Goal: Task Accomplishment & Management: Complete application form

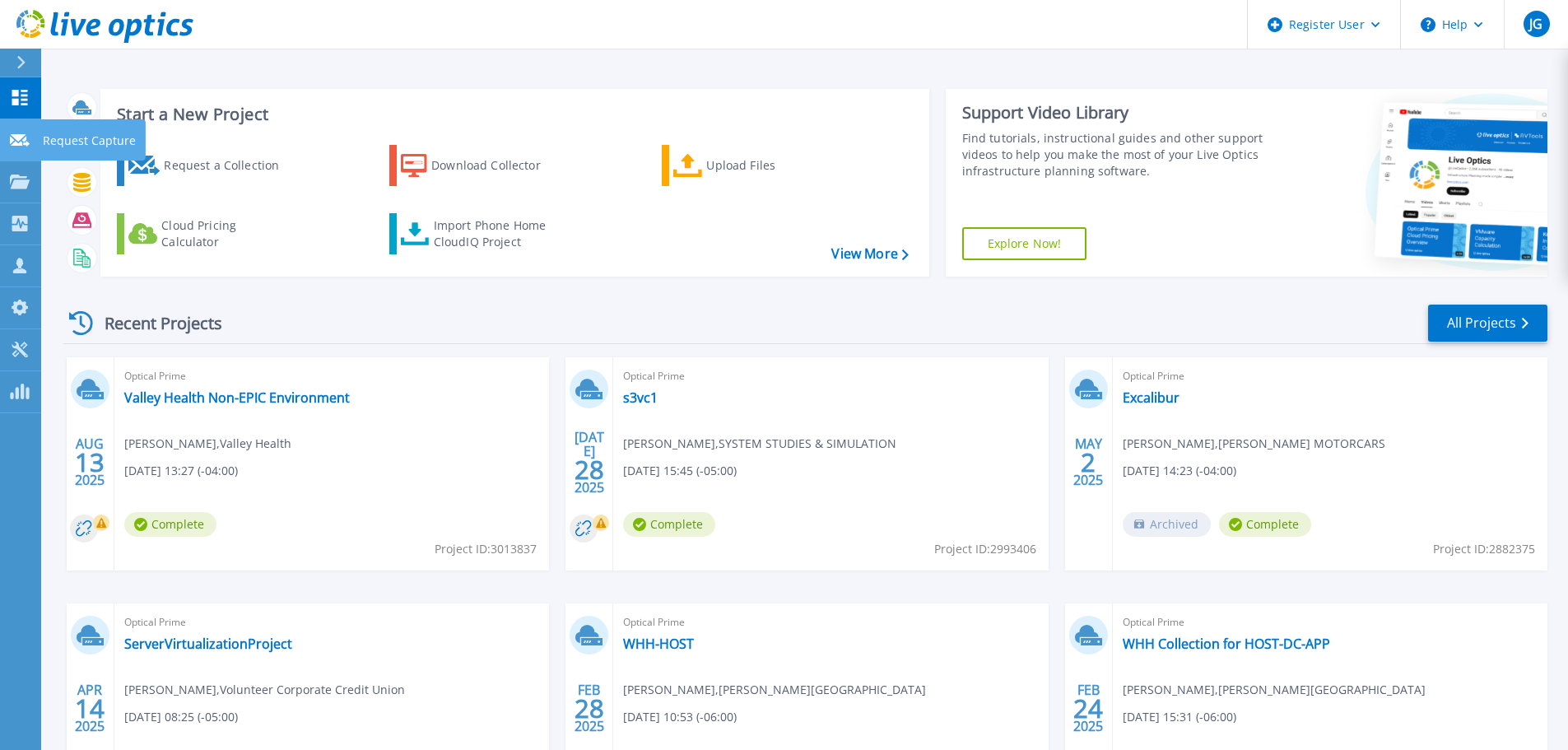
click at [18, 139] on icon at bounding box center [19, 140] width 19 height 12
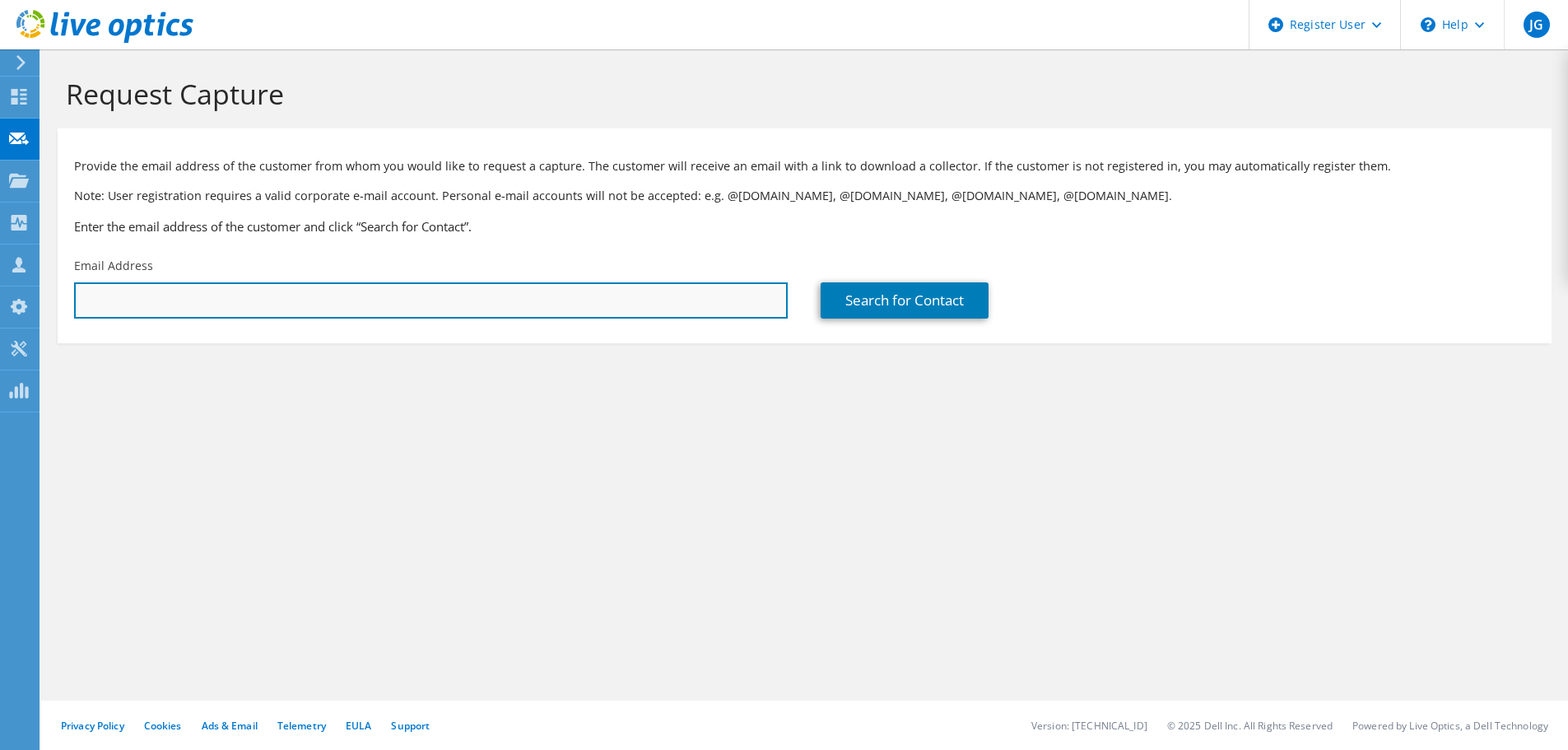
paste input "[EMAIL_ADDRESS][DOMAIN_NAME]"
type input "[EMAIL_ADDRESS][DOMAIN_NAME]"
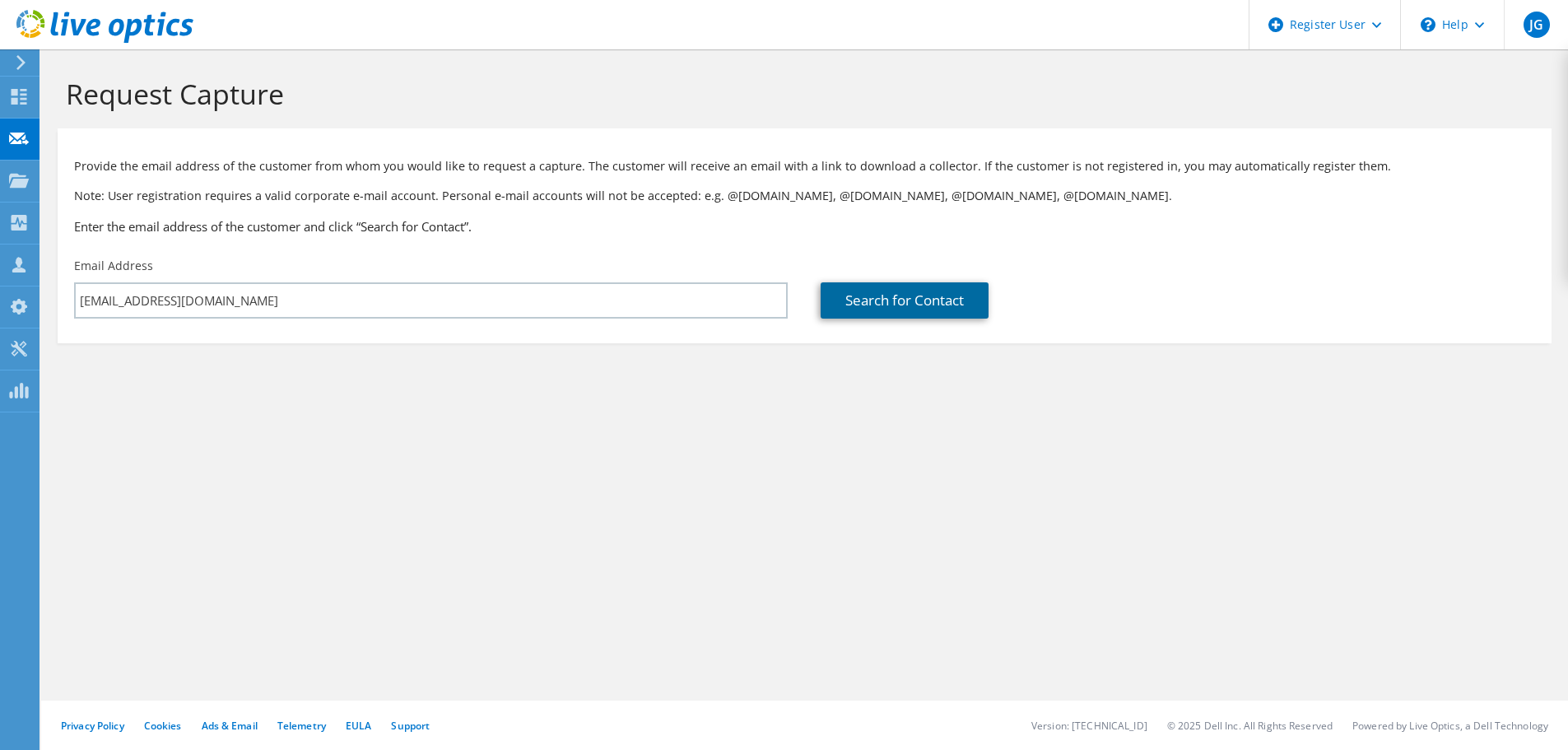
click at [899, 306] on link "Search for Contact" at bounding box center [904, 300] width 168 height 36
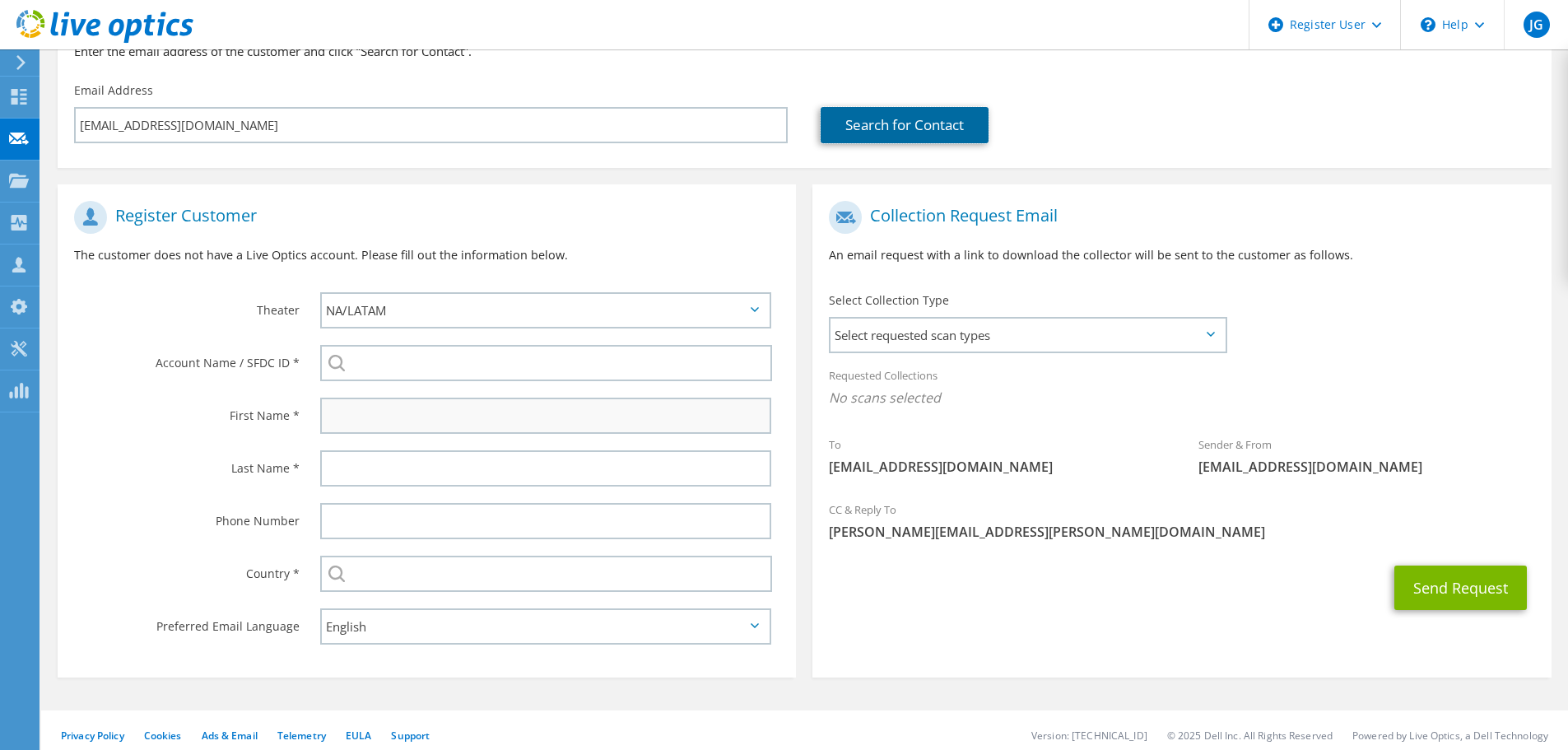
scroll to position [185, 0]
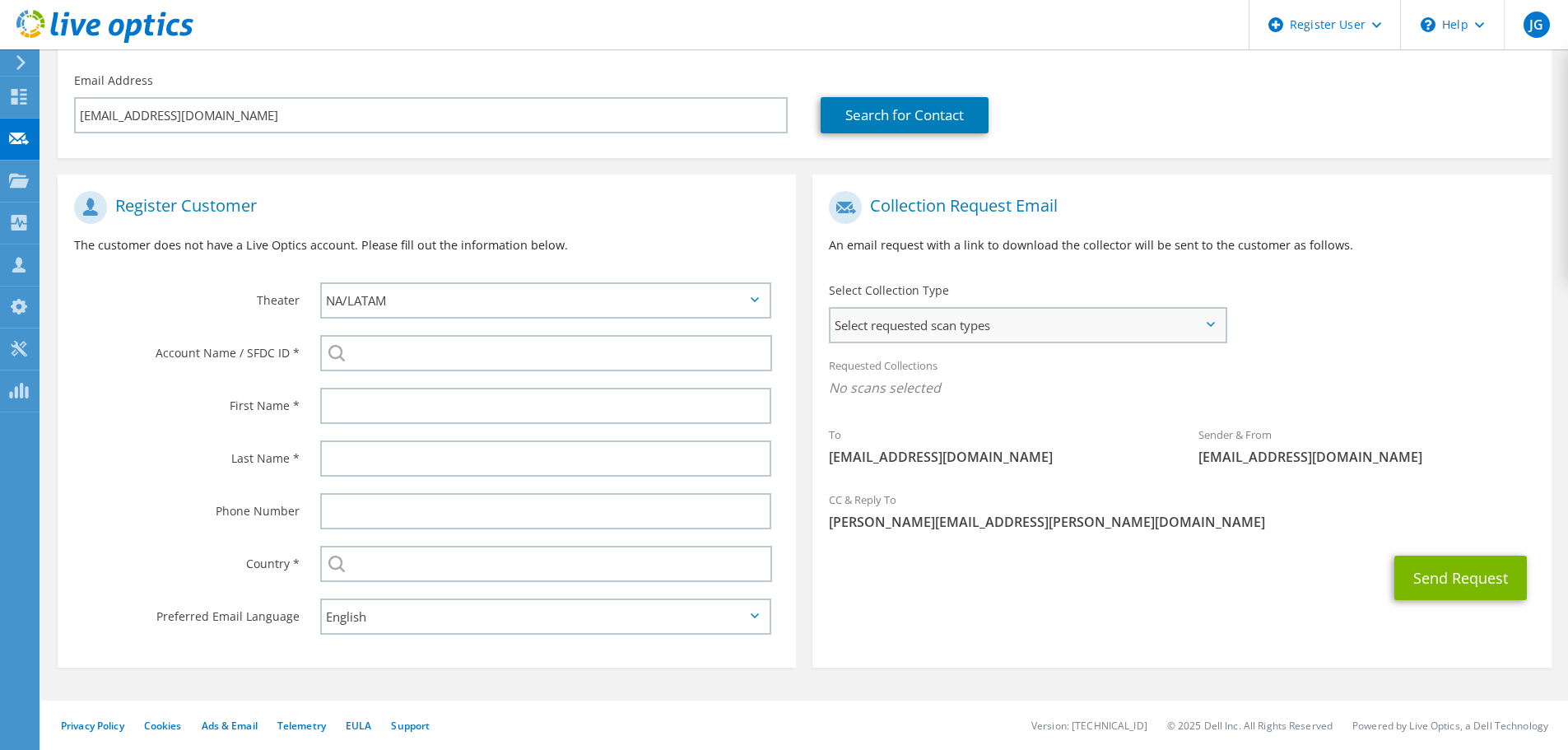
click at [992, 334] on span "Select requested scan types" at bounding box center [1028, 325] width 395 height 33
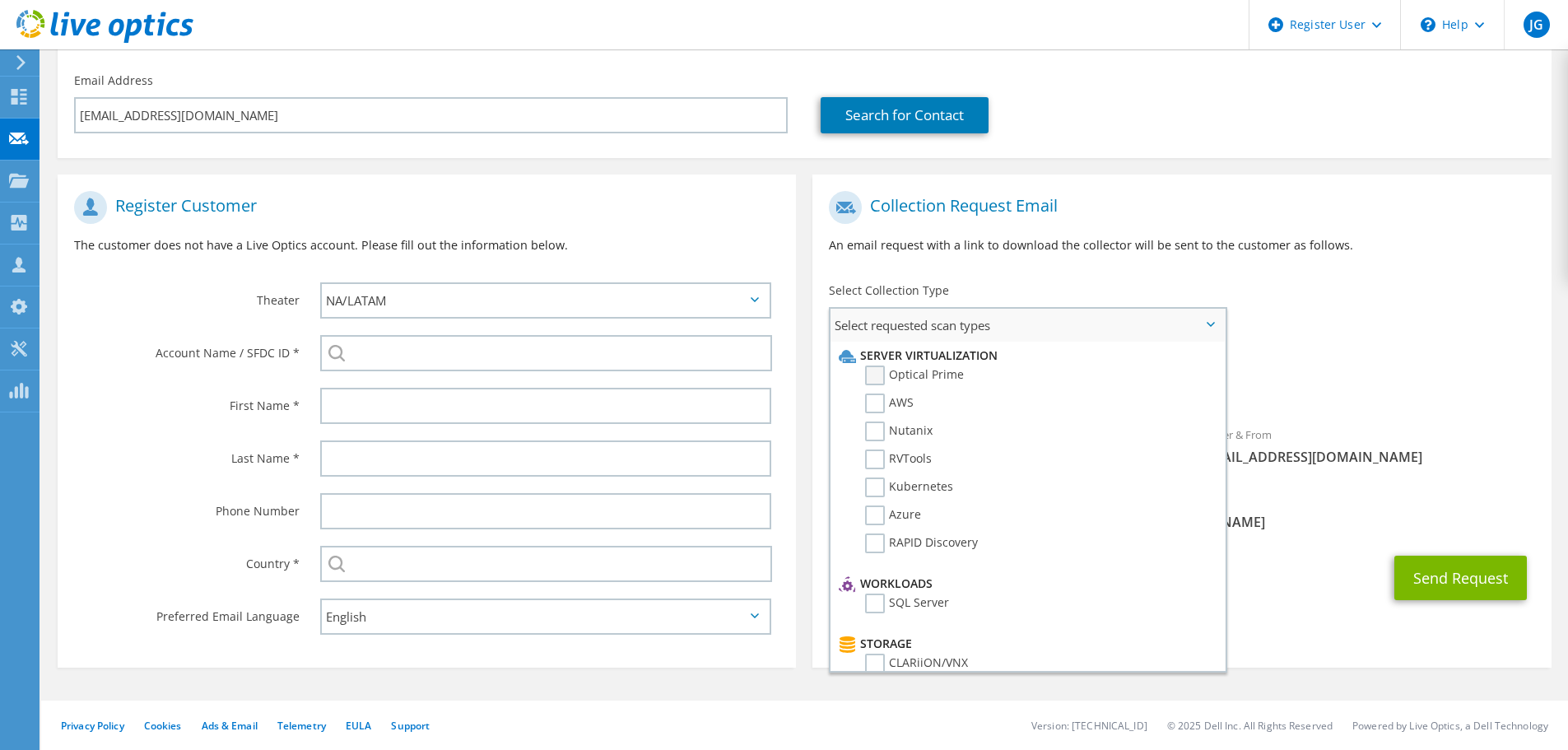
click at [882, 373] on label "Optical Prime" at bounding box center [915, 375] width 99 height 19
click at [0, 0] on input "Optical Prime" at bounding box center [0, 0] width 0 height 0
click at [1444, 355] on div "Requested Collections No scans selected Optical Prime" at bounding box center [1182, 381] width 739 height 66
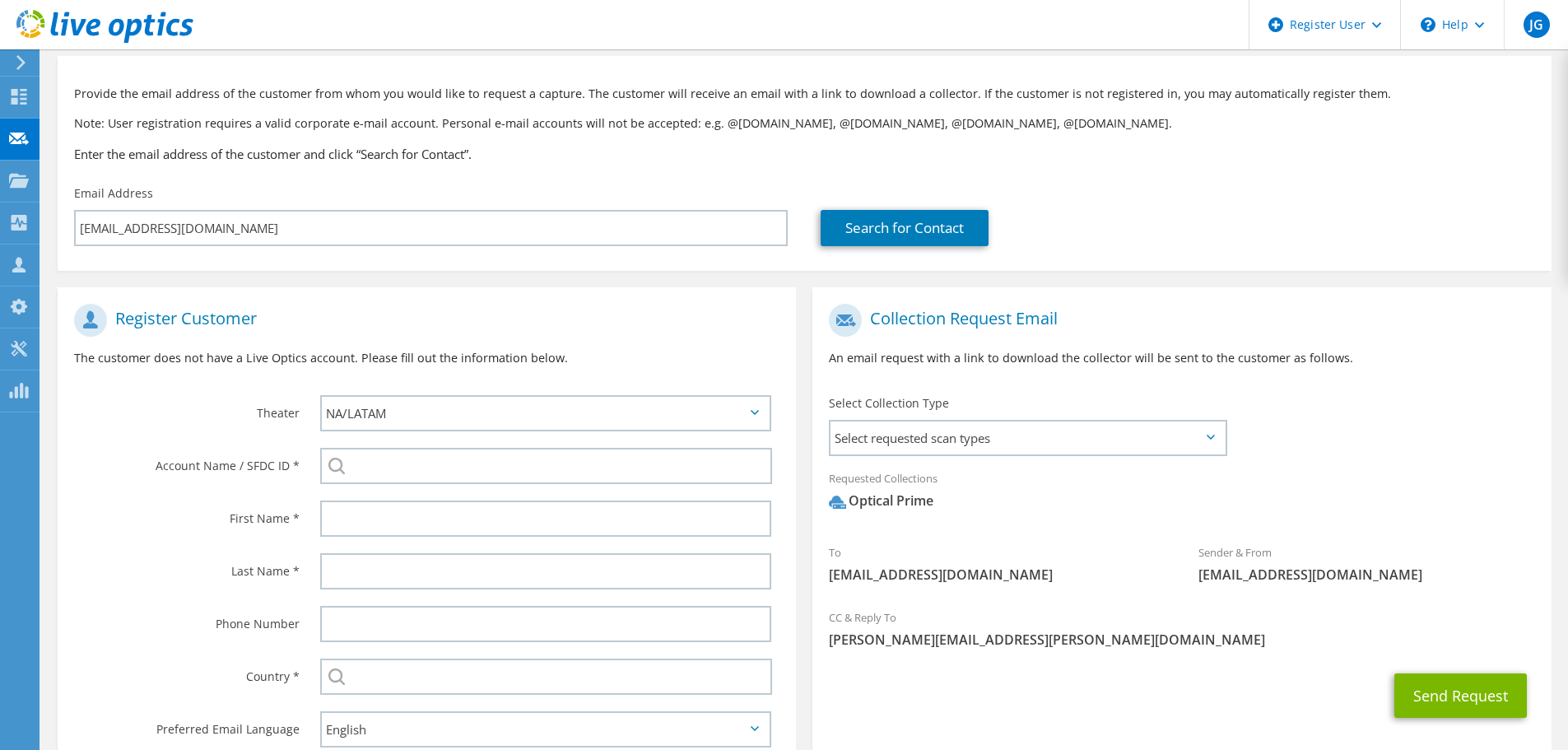
scroll to position [0, 0]
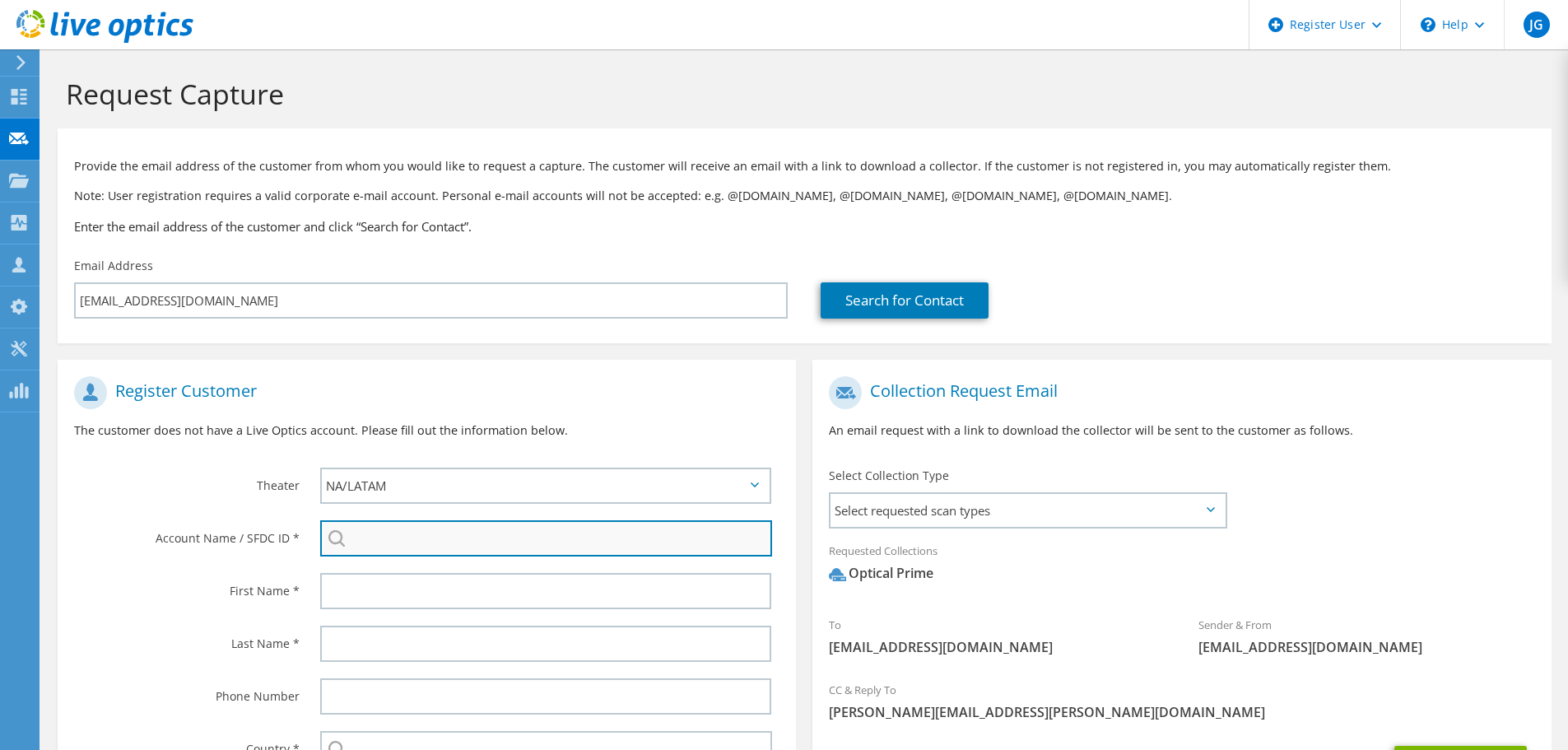
click at [460, 529] on input "search" at bounding box center [547, 538] width 452 height 36
paste input "530029591785"
type input "530029591785"
drag, startPoint x: 170, startPoint y: 563, endPoint x: 58, endPoint y: 565, distance: 112.0
click at [81, 565] on div "Account Name / SFDC ID * 530029591785 No results for 530029591785 found." at bounding box center [426, 539] width 739 height 53
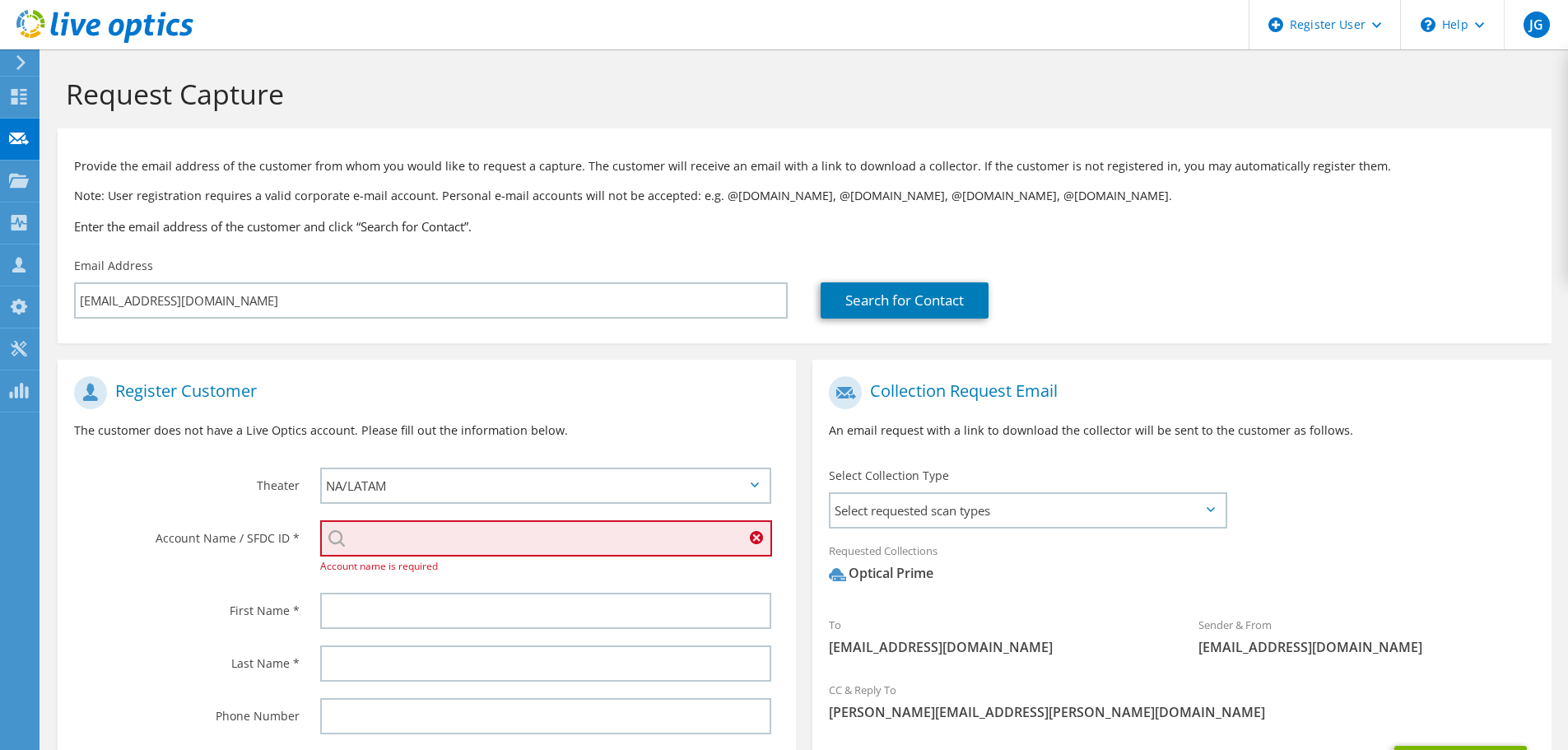
paste input "Security Bank and Trust"
click at [527, 528] on input "Security Bank and Trust" at bounding box center [547, 538] width 452 height 36
click at [514, 538] on input "Security Bank and Trust" at bounding box center [547, 538] width 452 height 36
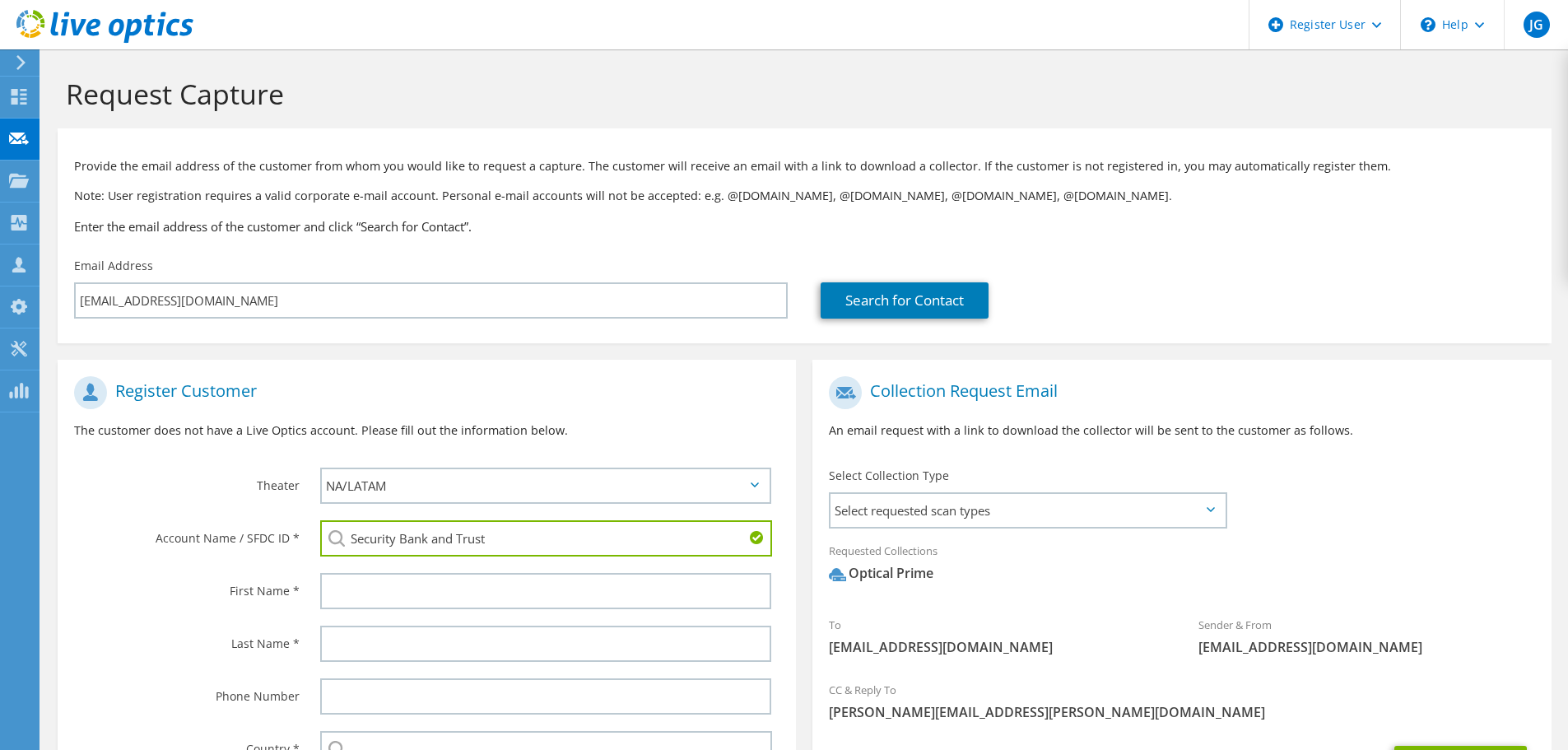
click at [496, 560] on li "Security Bank and Trust : 2224691010" at bounding box center [449, 550] width 258 height 19
type input "Security Bank and Trust : 2224691010"
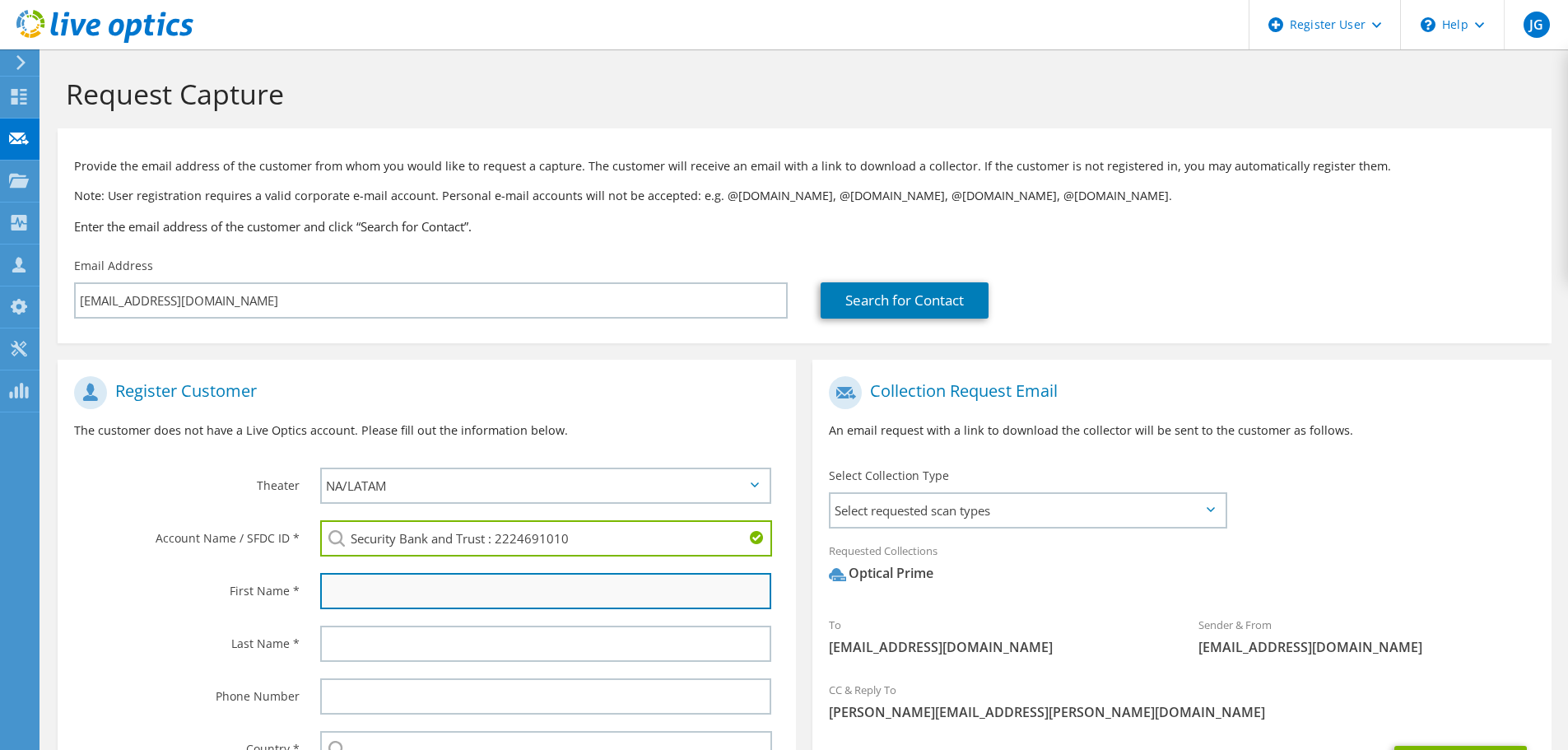
click at [487, 584] on input "text" at bounding box center [546, 591] width 451 height 36
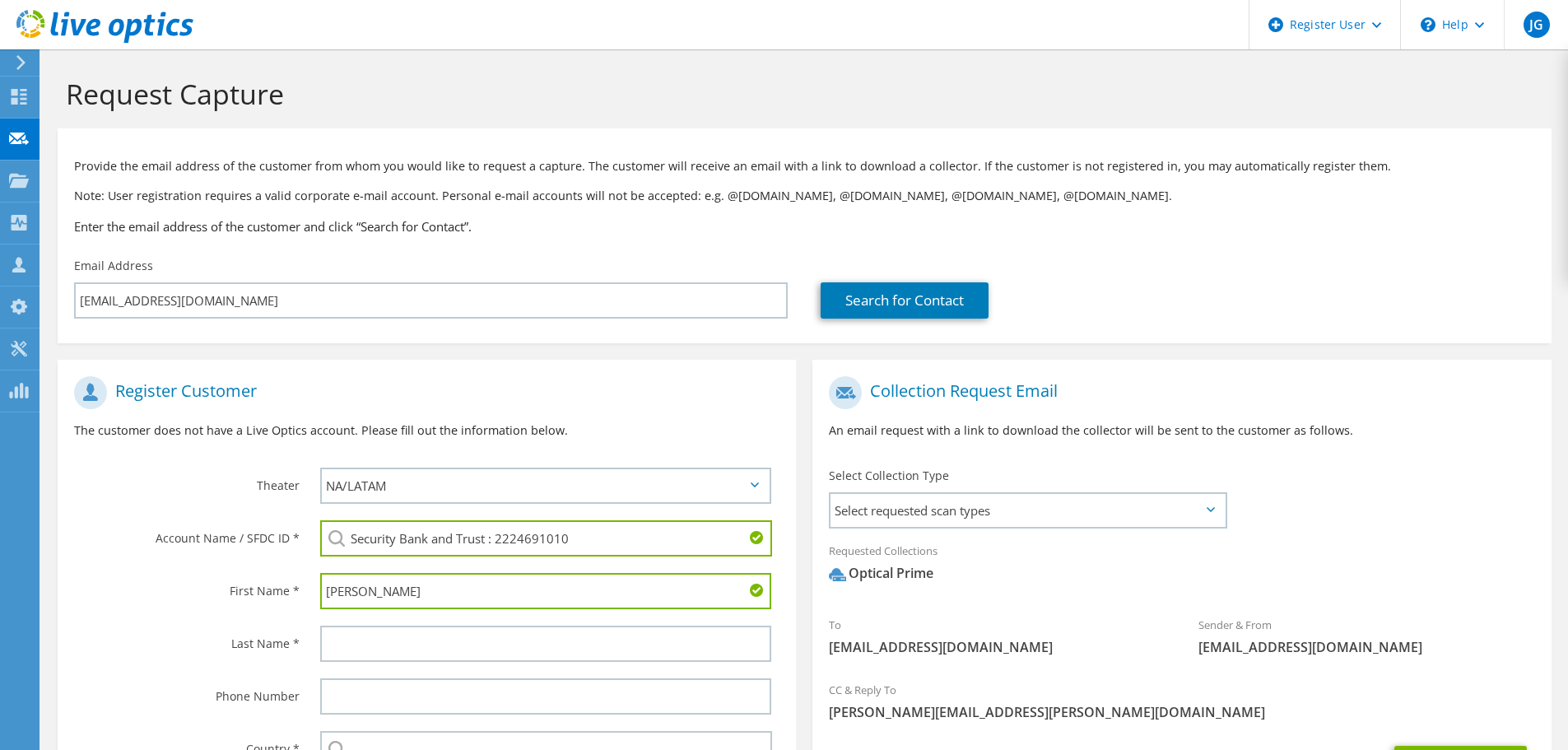
type input "[PERSON_NAME]"
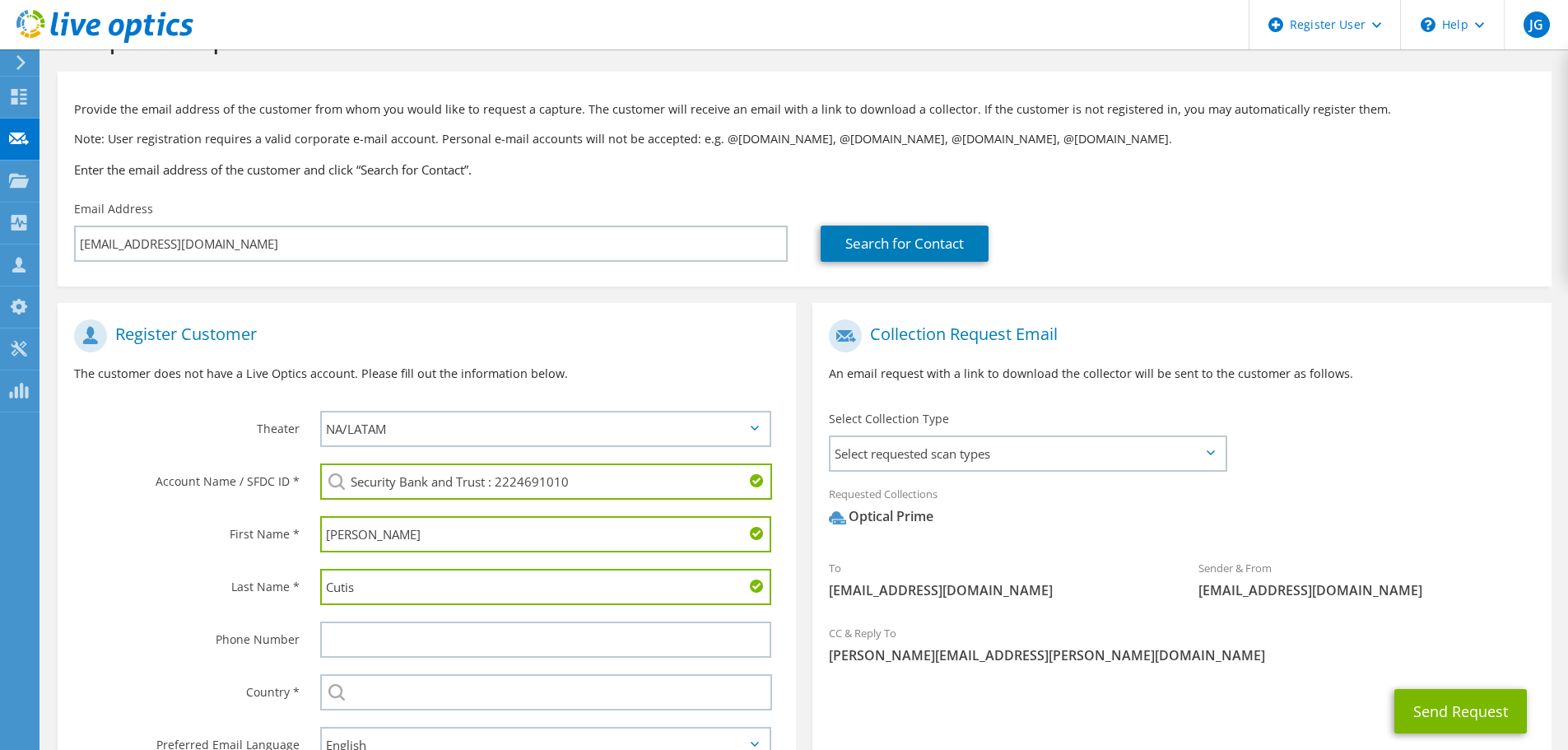
scroll to position [83, 0]
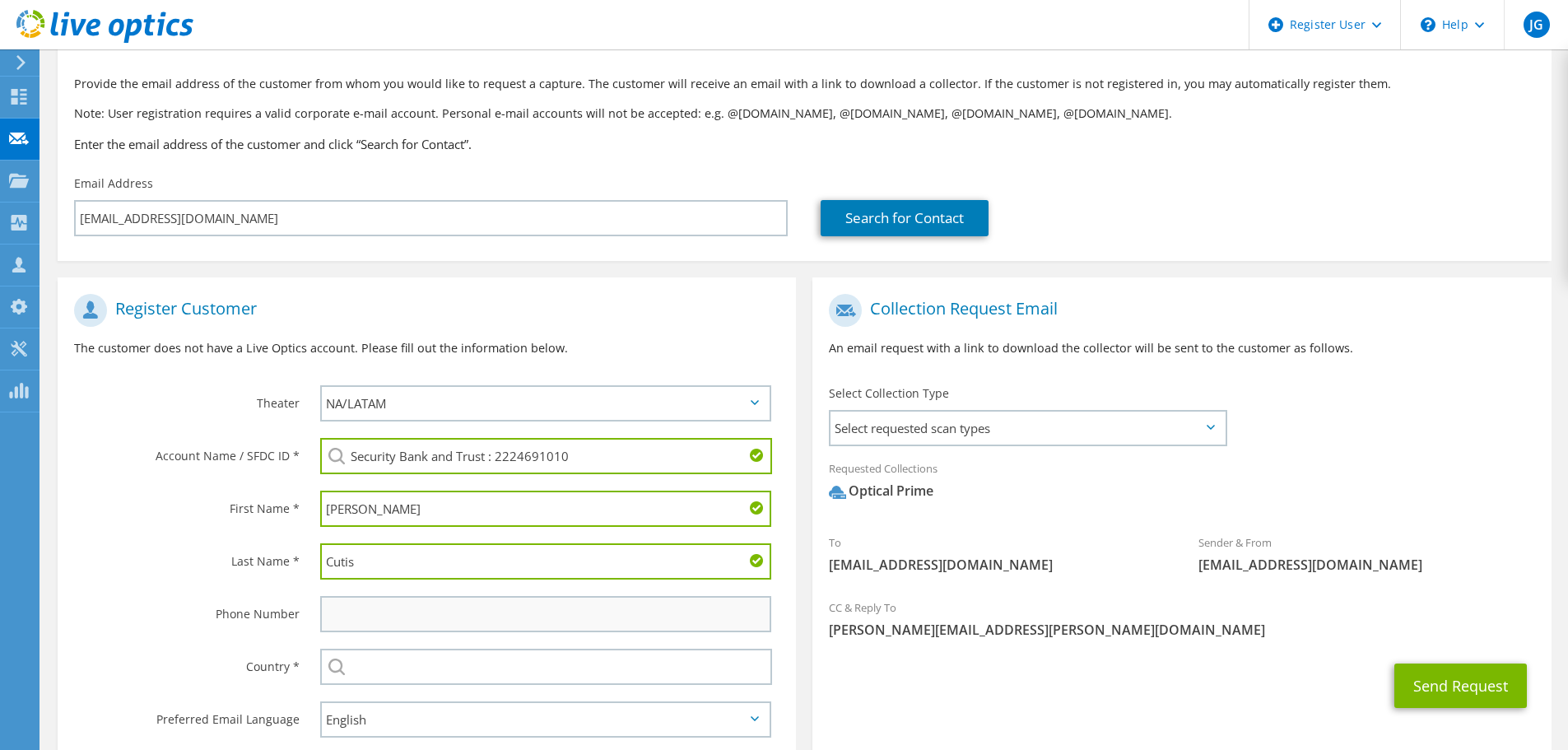
type input "Cutis"
click at [377, 596] on input "text" at bounding box center [546, 614] width 451 height 36
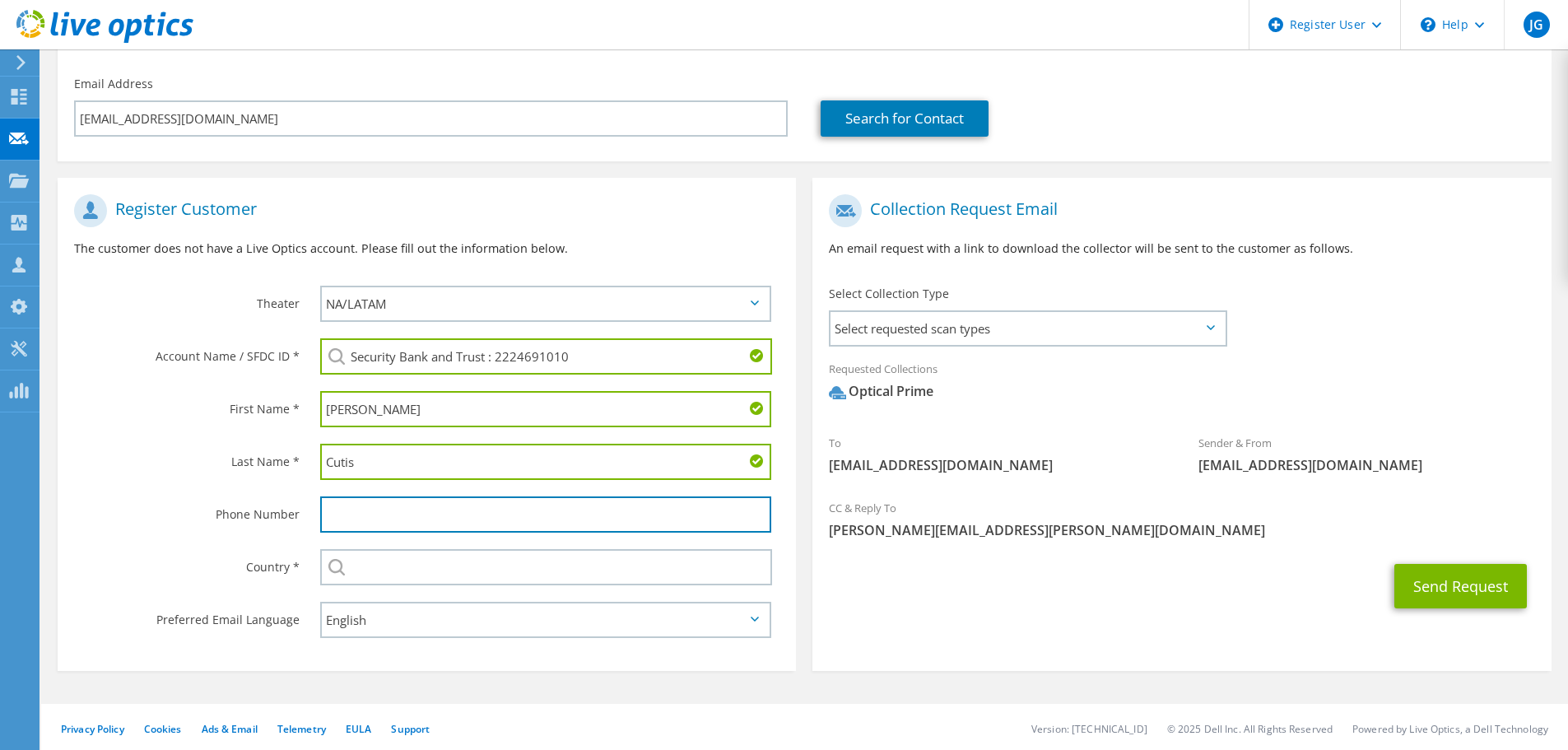
scroll to position [185, 0]
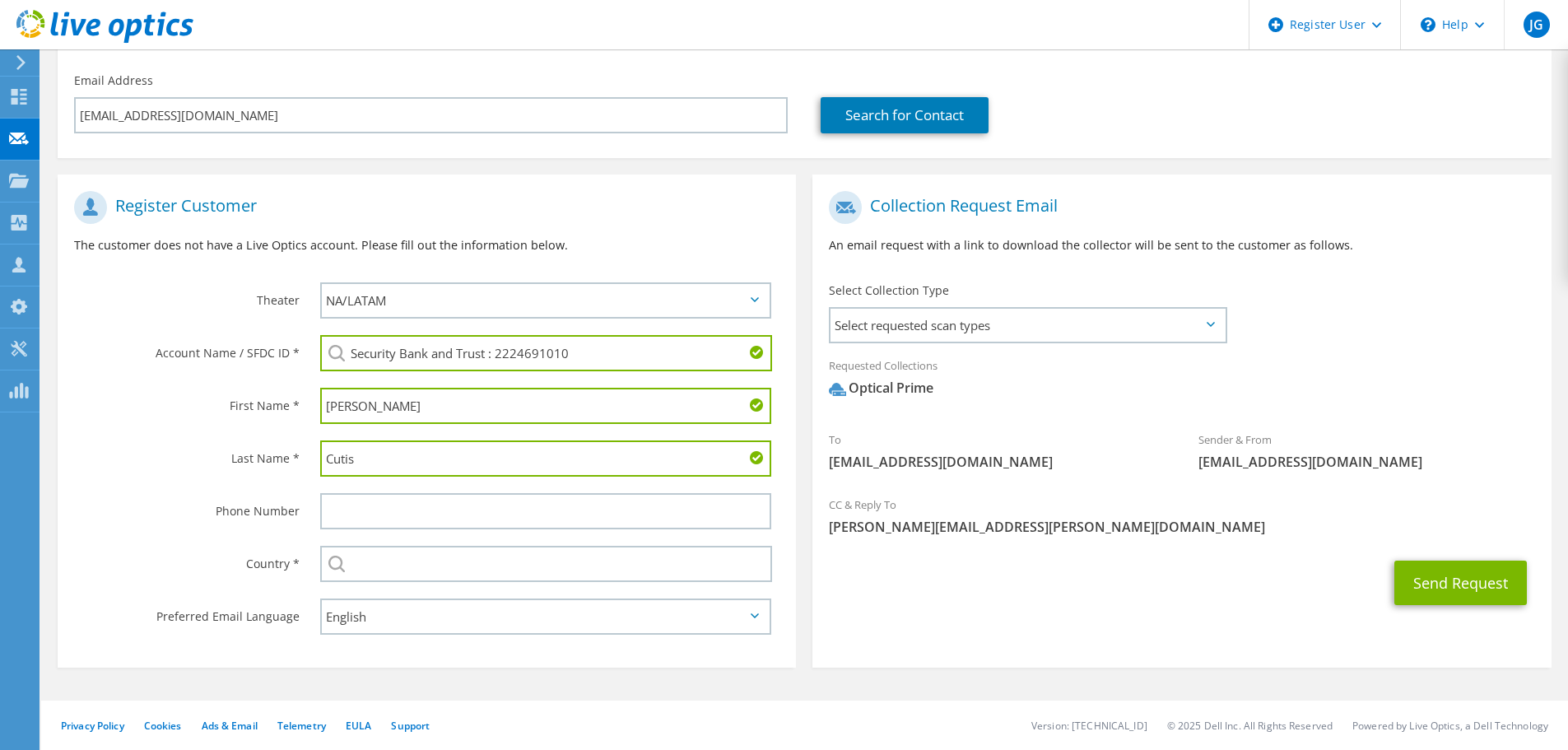
click at [172, 596] on div "Preferred Email Language" at bounding box center [181, 616] width 247 height 51
click at [969, 342] on span "Select requested scan types" at bounding box center [1028, 325] width 395 height 33
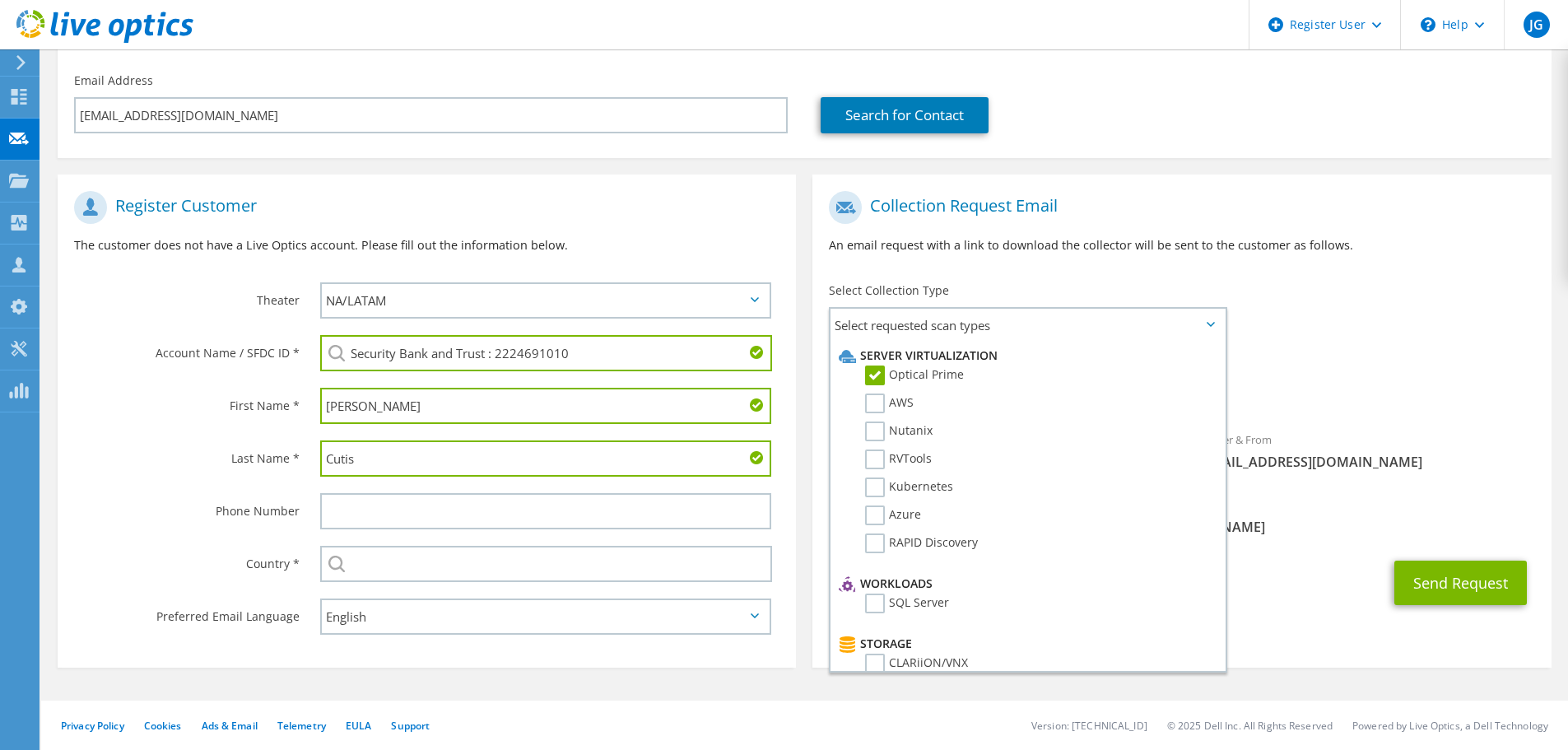
click at [1405, 362] on div "Requested Collections No scans selected Optical Prime" at bounding box center [1182, 381] width 739 height 66
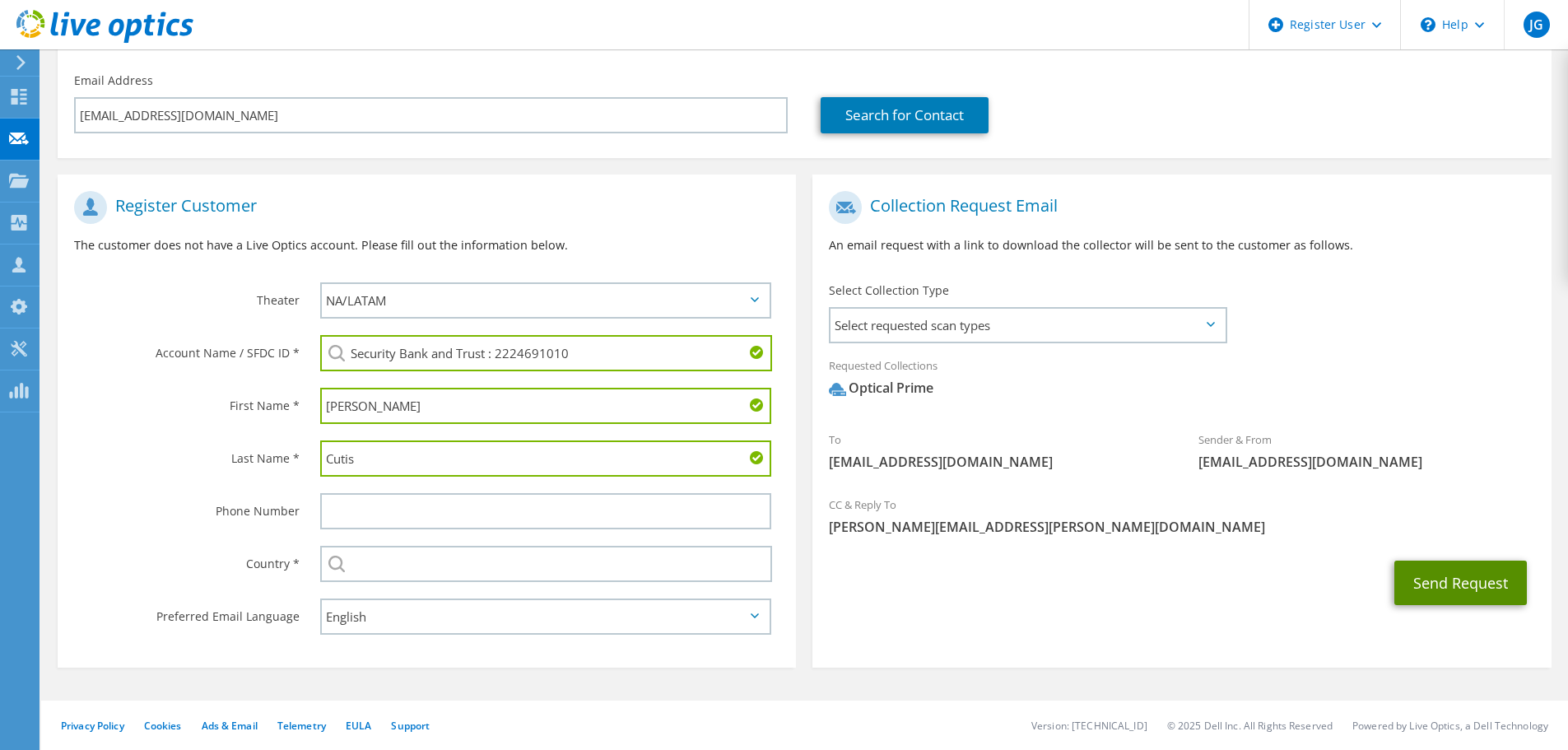
click at [1409, 579] on button "Send Request" at bounding box center [1461, 583] width 133 height 44
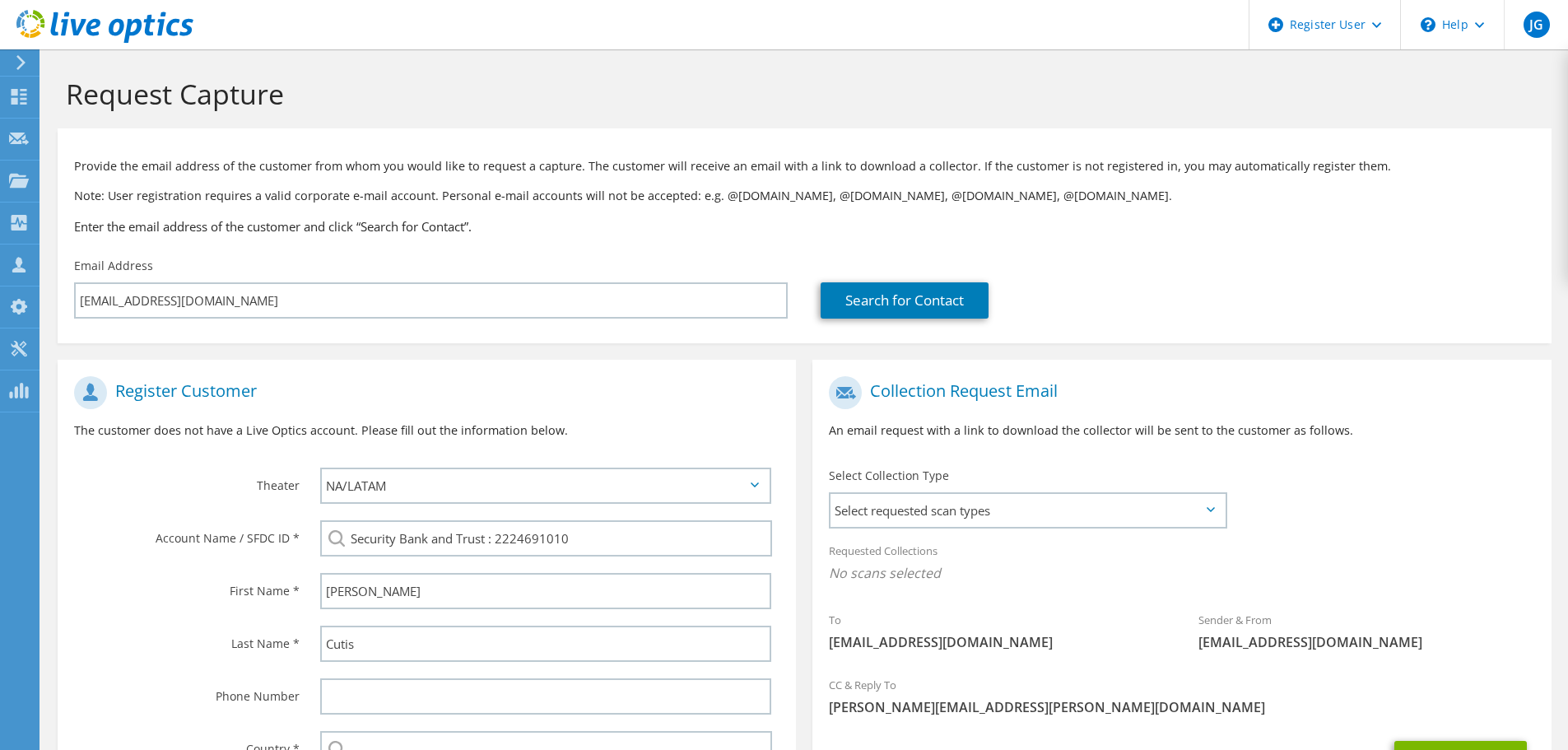
scroll to position [203, 0]
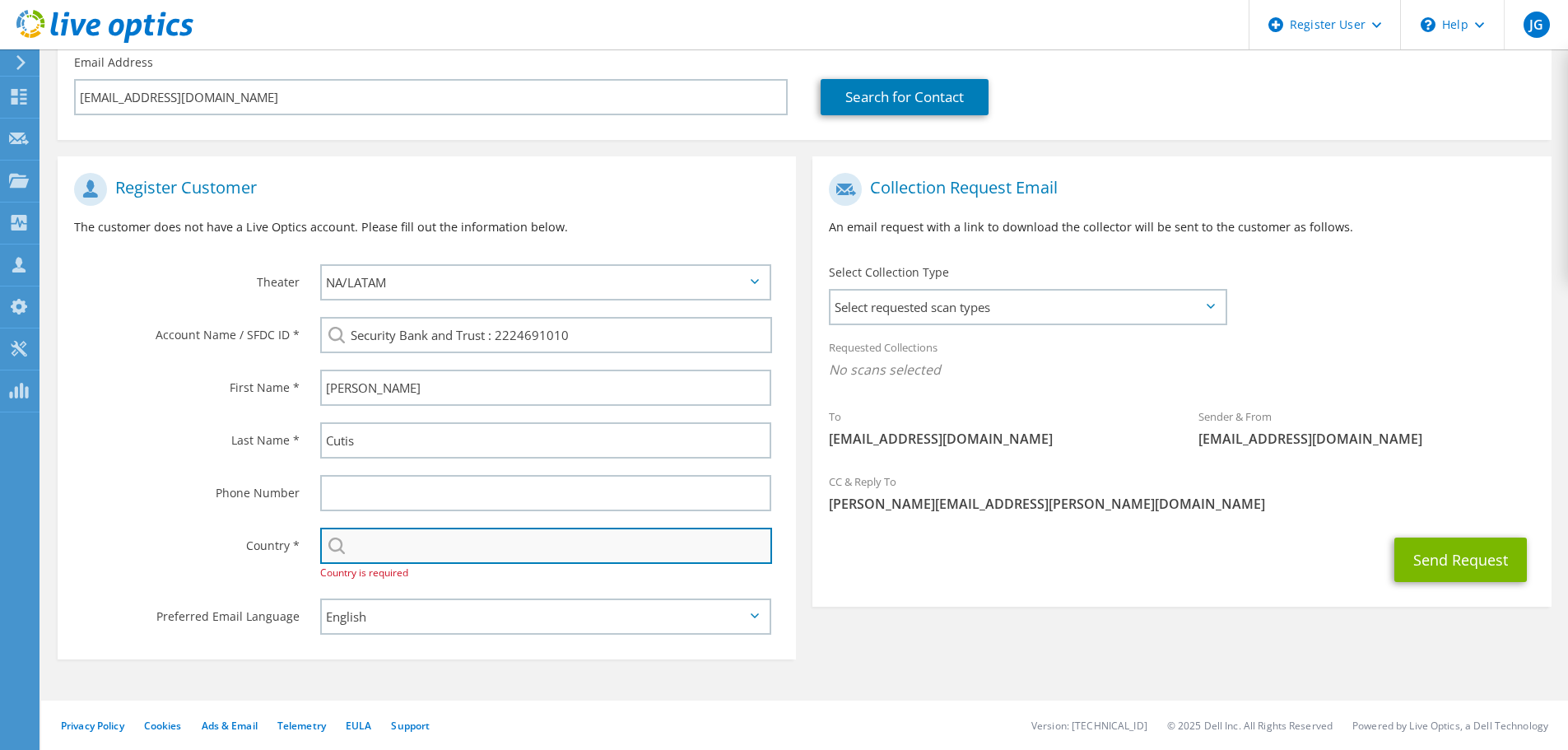
click at [434, 545] on input "text" at bounding box center [547, 545] width 452 height 36
click at [388, 543] on input "text" at bounding box center [547, 545] width 452 height 36
click at [387, 543] on input "text" at bounding box center [547, 545] width 452 height 36
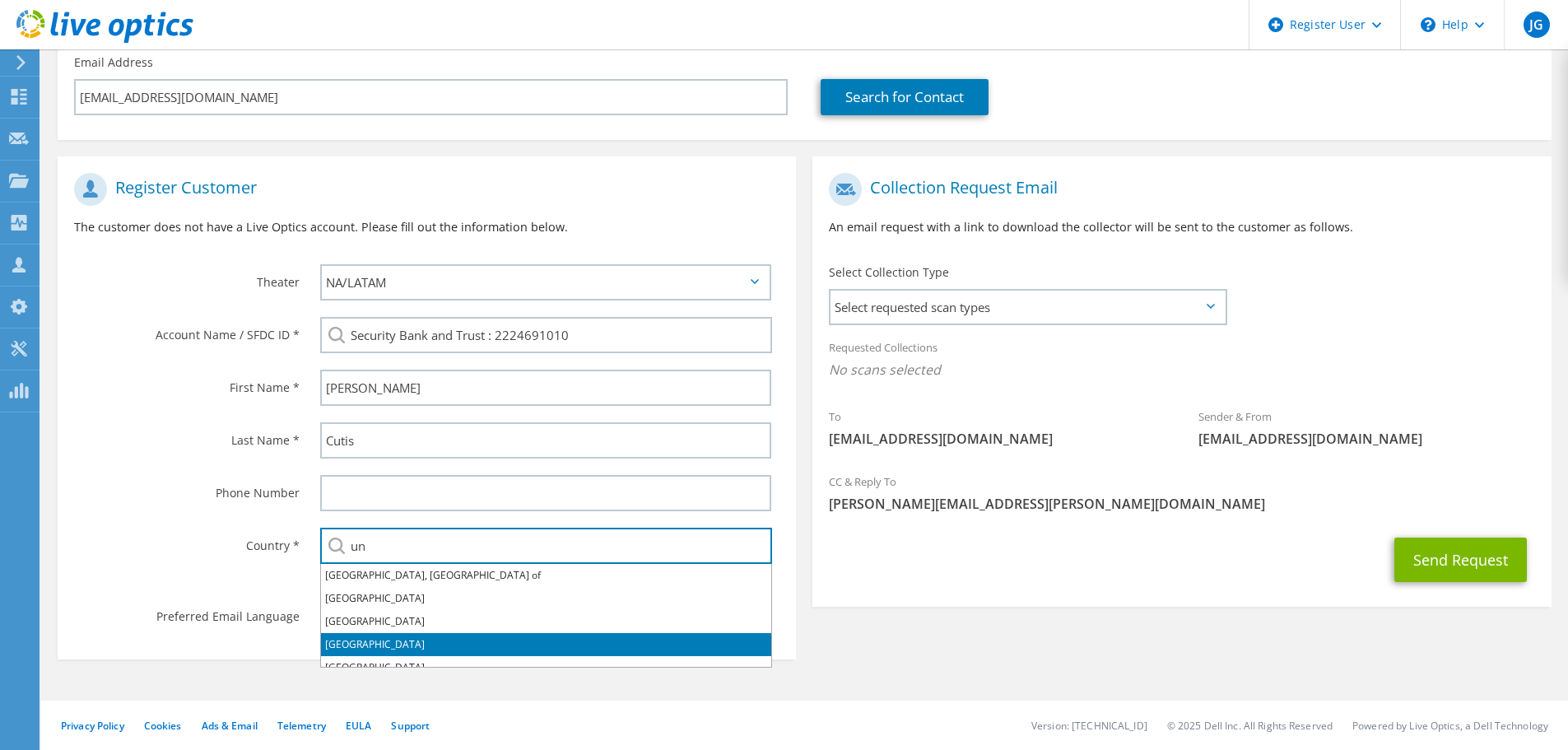
click at [432, 642] on li "[GEOGRAPHIC_DATA]" at bounding box center [546, 644] width 450 height 23
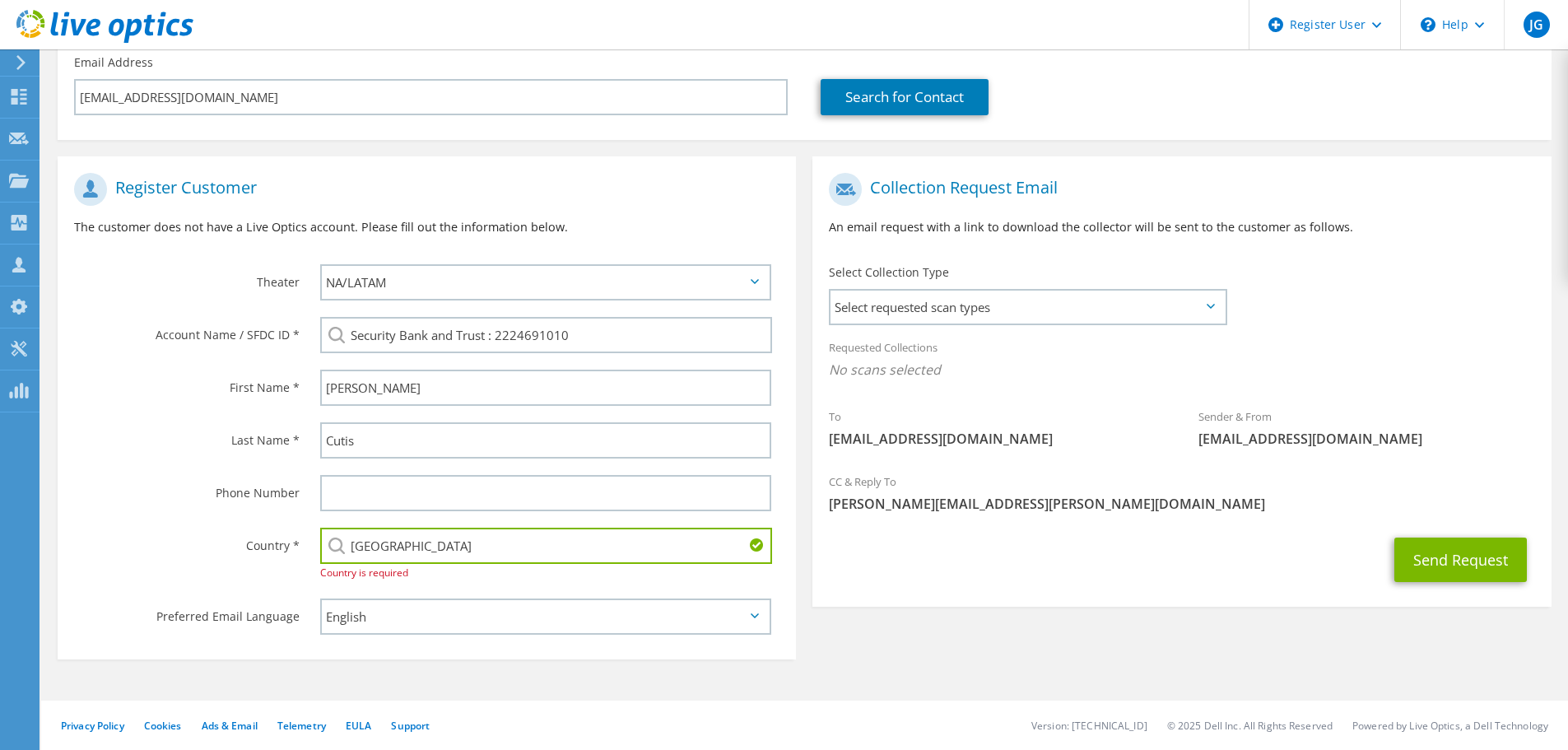
type input "[GEOGRAPHIC_DATA]"
click at [540, 667] on div "Register Customer The customer does not have a Live Optics account. Please fill…" at bounding box center [426, 413] width 755 height 512
click at [166, 477] on label "Phone Number" at bounding box center [186, 489] width 225 height 26
click at [1464, 565] on button "Send Request" at bounding box center [1461, 560] width 133 height 44
